Goal: Task Accomplishment & Management: Manage account settings

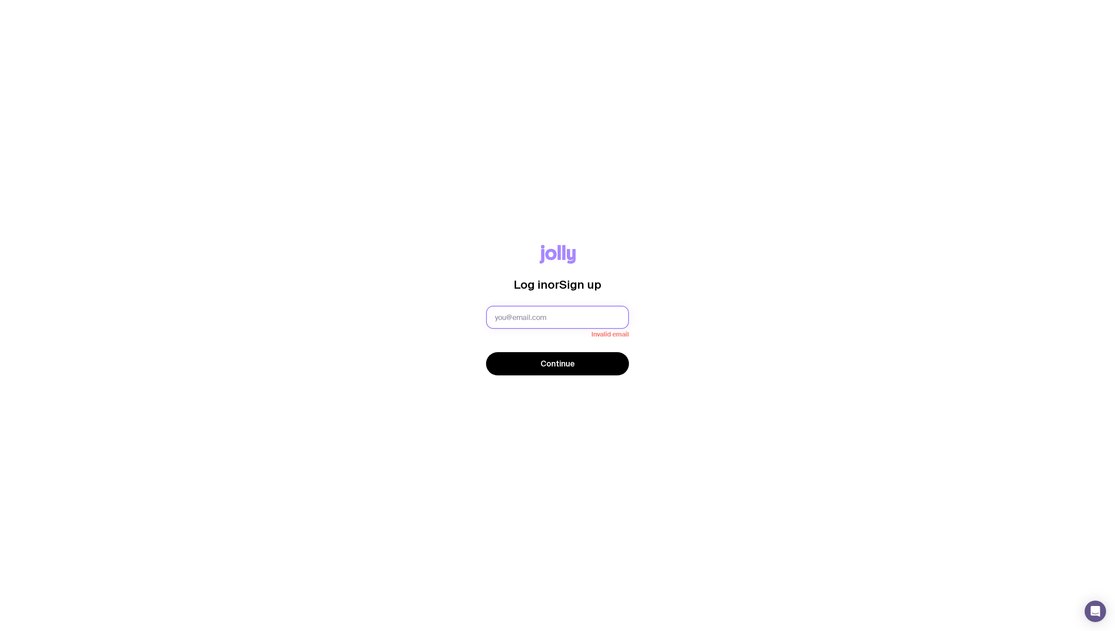
click at [506, 312] on input "text" at bounding box center [557, 317] width 143 height 23
type input "[PERSON_NAME][EMAIL_ADDRESS][DOMAIN_NAME]"
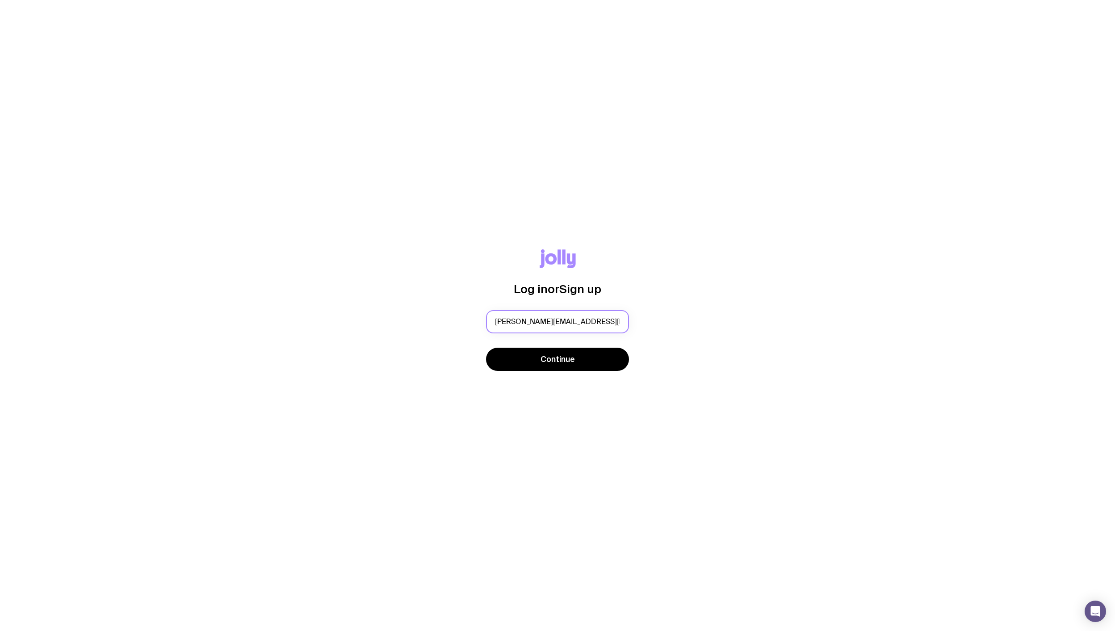
click at [486, 348] on button "Continue" at bounding box center [557, 359] width 143 height 23
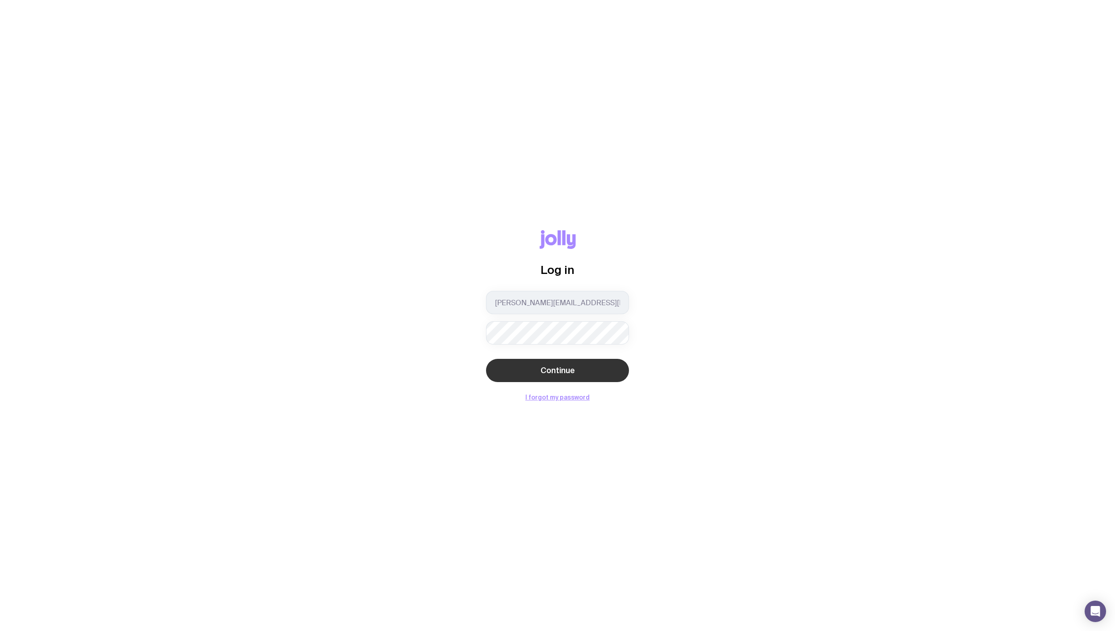
click at [570, 369] on span "Continue" at bounding box center [558, 370] width 34 height 11
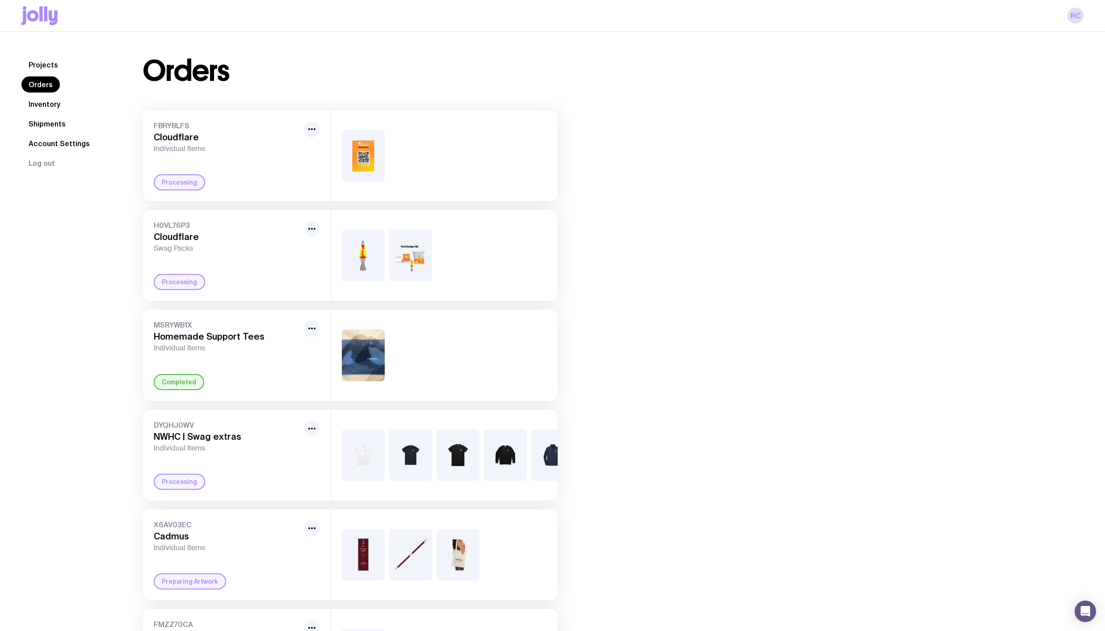
click at [42, 102] on link "Inventory" at bounding box center [44, 104] width 46 height 16
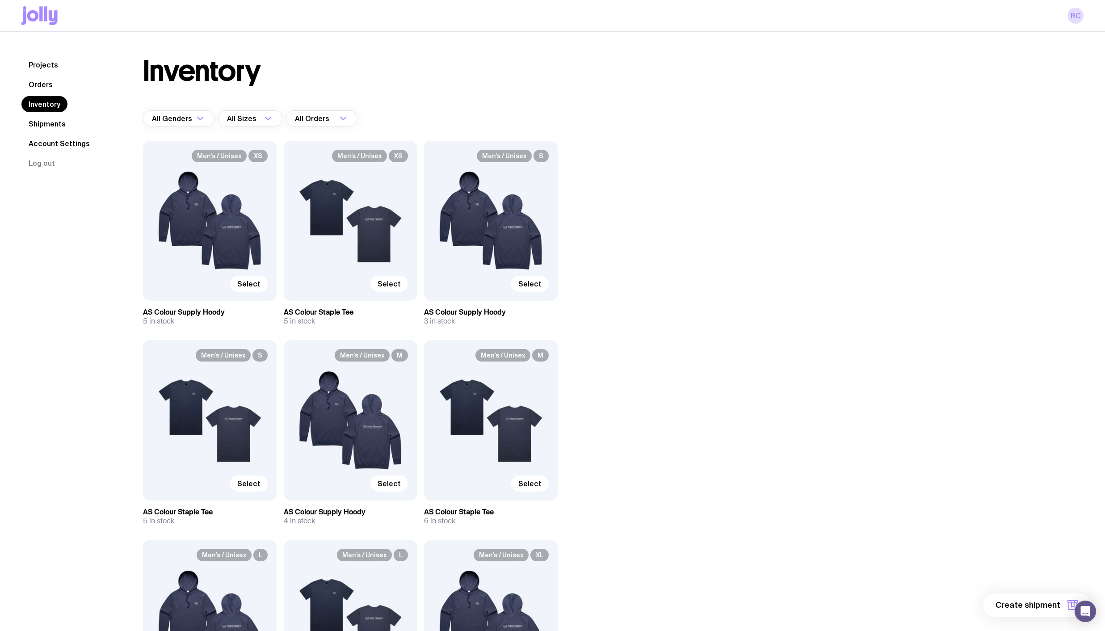
click at [41, 76] on nav "Projects Orders Inventory Shipments Account Settings Log out" at bounding box center [71, 114] width 100 height 114
click at [41, 87] on link "Orders" at bounding box center [40, 84] width 38 height 16
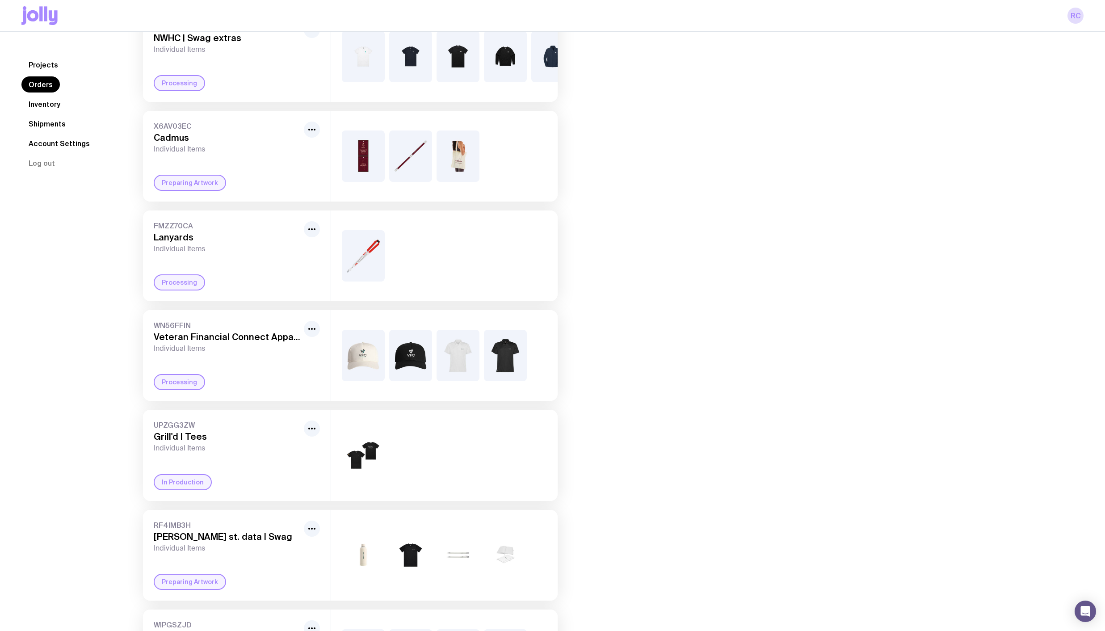
scroll to position [503, 0]
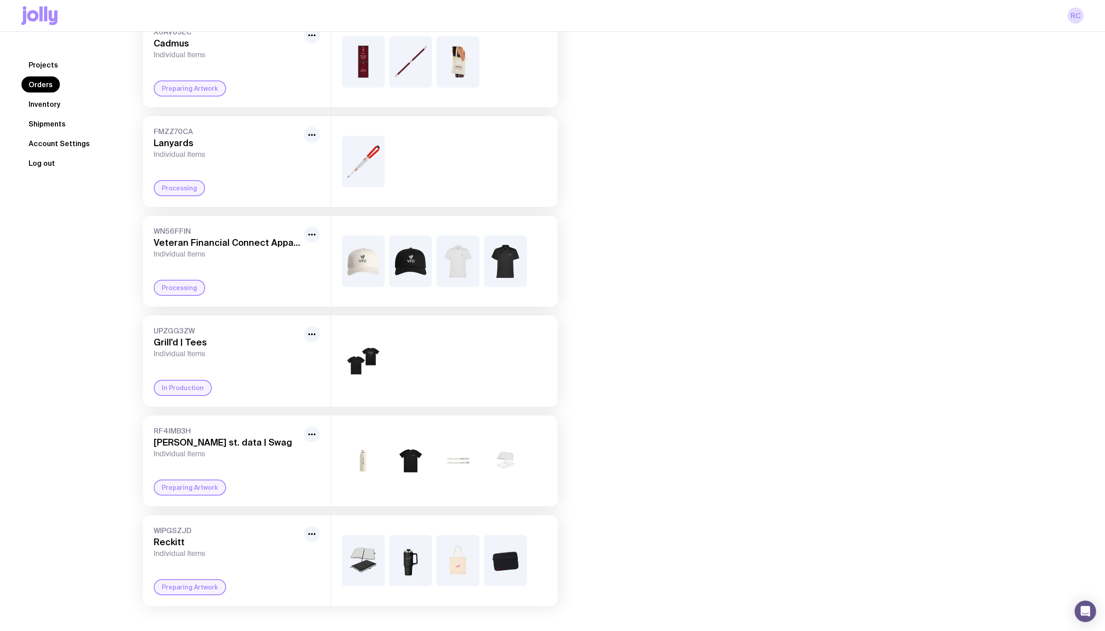
click at [46, 161] on button "Log out" at bounding box center [41, 163] width 41 height 16
